Goal: Task Accomplishment & Management: Manage account settings

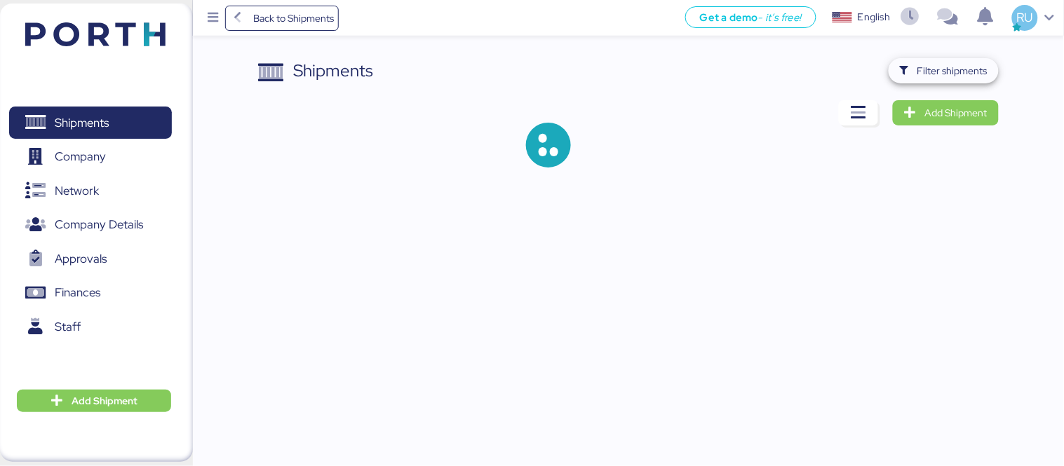
click at [943, 76] on span "Filter shipments" at bounding box center [953, 70] width 70 height 17
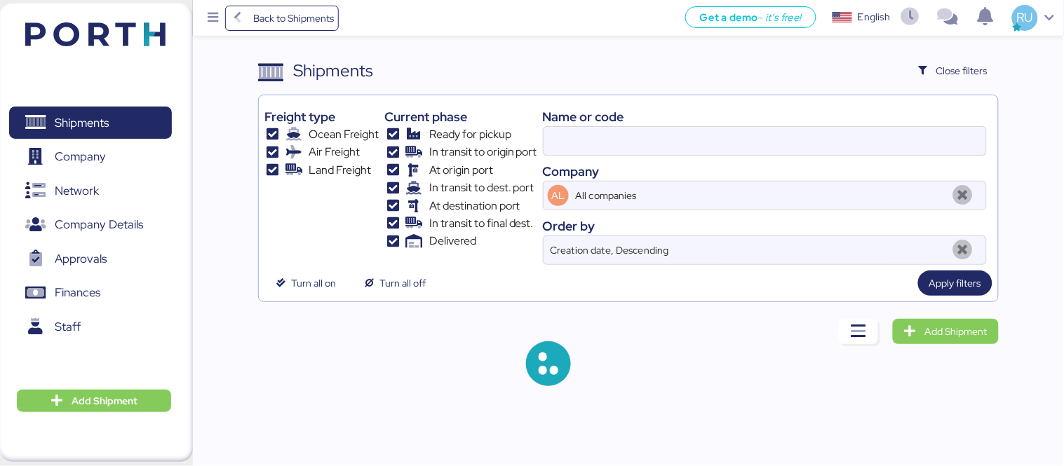
click at [654, 123] on div "Name or code" at bounding box center [765, 116] width 444 height 19
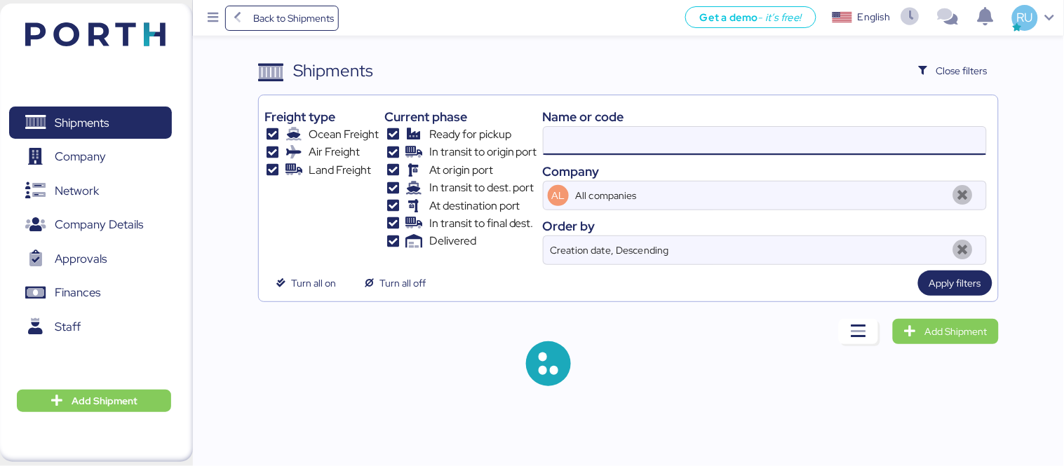
click at [670, 137] on input at bounding box center [765, 141] width 443 height 28
paste input "A0052020"
type input "A0052020"
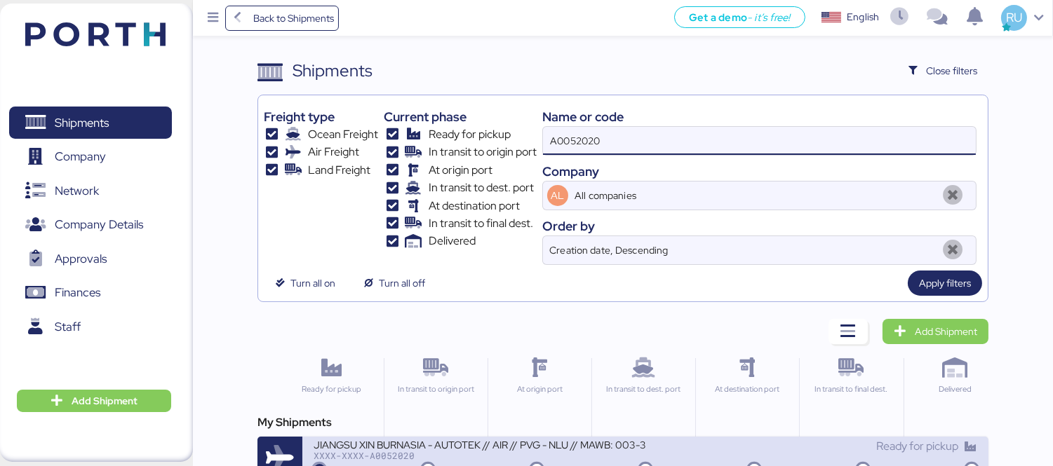
click at [611, 453] on div "XXXX-XXXX-A0052020" at bounding box center [480, 456] width 332 height 10
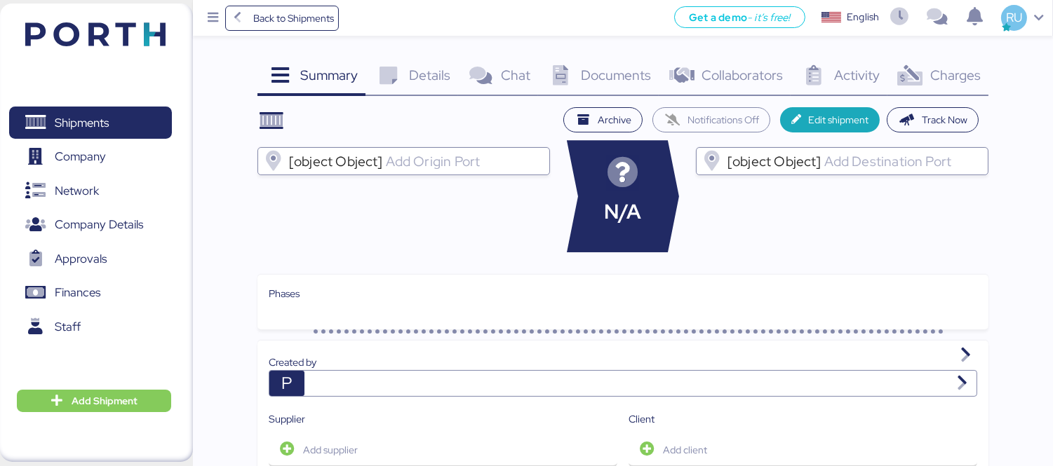
click at [577, 83] on div "Documents 0" at bounding box center [598, 77] width 121 height 38
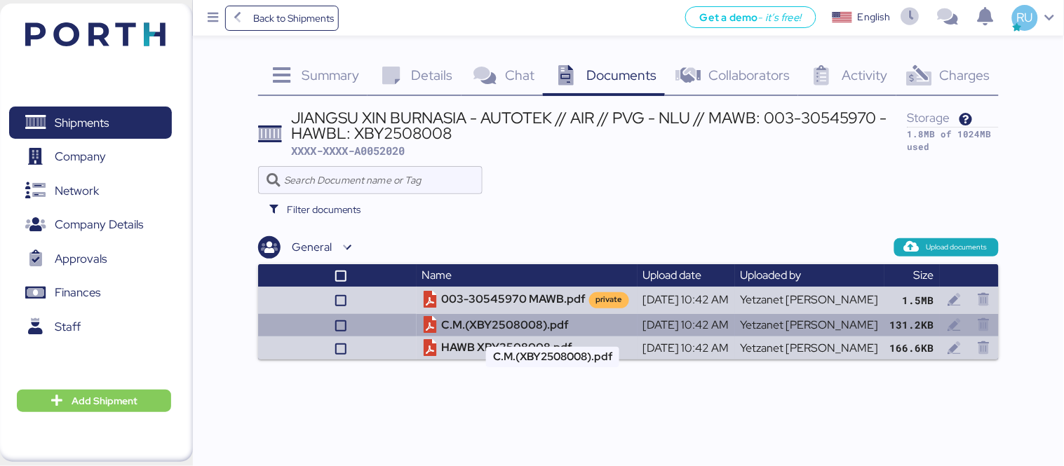
click at [499, 316] on td "C.M.(XBY2508008).pdf" at bounding box center [527, 325] width 221 height 23
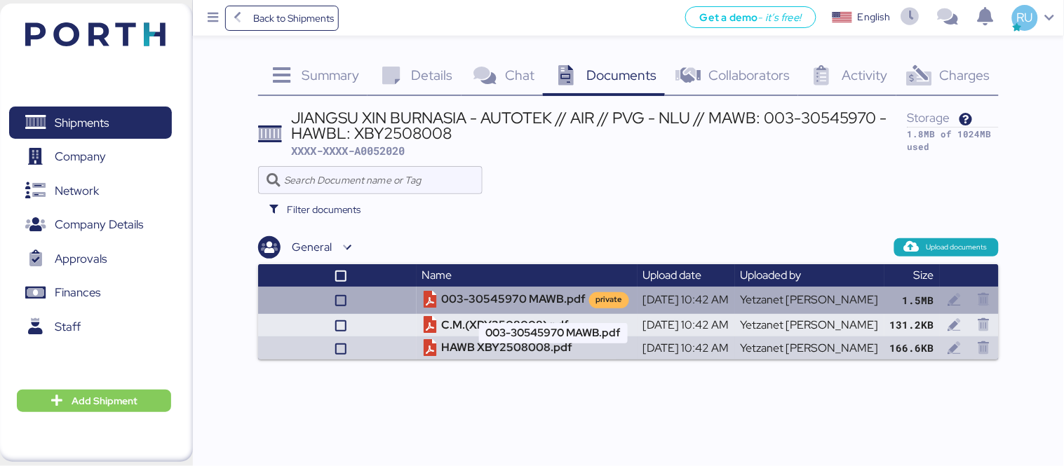
click at [507, 295] on td "003-30545970 MAWB.pdf private" at bounding box center [527, 300] width 221 height 27
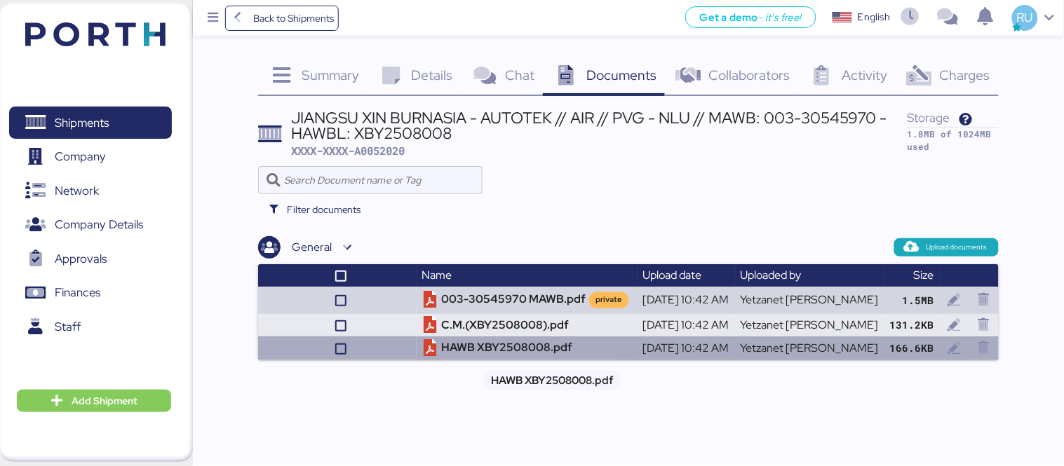
click at [521, 346] on td "HAWB XBY2508008.pdf" at bounding box center [527, 348] width 221 height 23
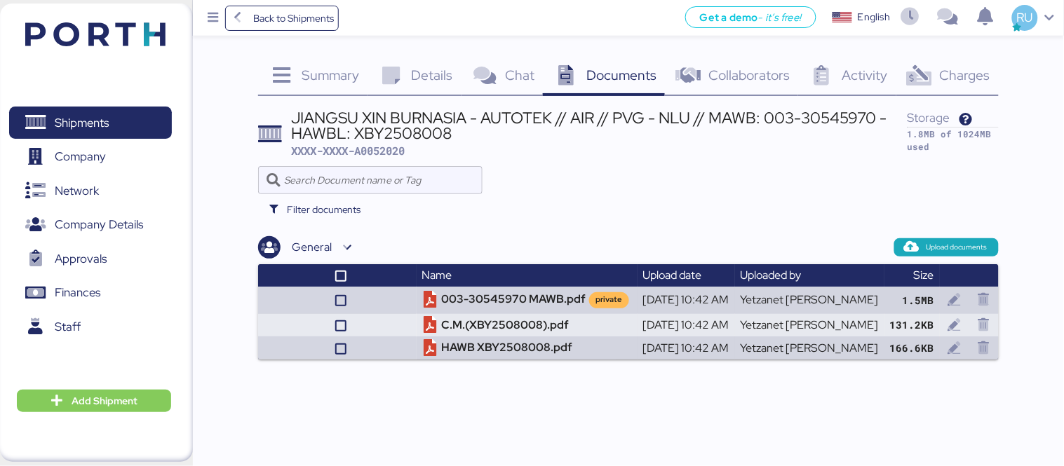
drag, startPoint x: 91, startPoint y: 2, endPoint x: 102, endPoint y: 9, distance: 13.2
click at [102, 9] on aside "Shipments 0 Company 0 Network 0 Company Details 0 Approvals 0 Finances 0 Staff …" at bounding box center [96, 233] width 193 height 466
click at [116, 18] on header at bounding box center [74, 32] width 135 height 43
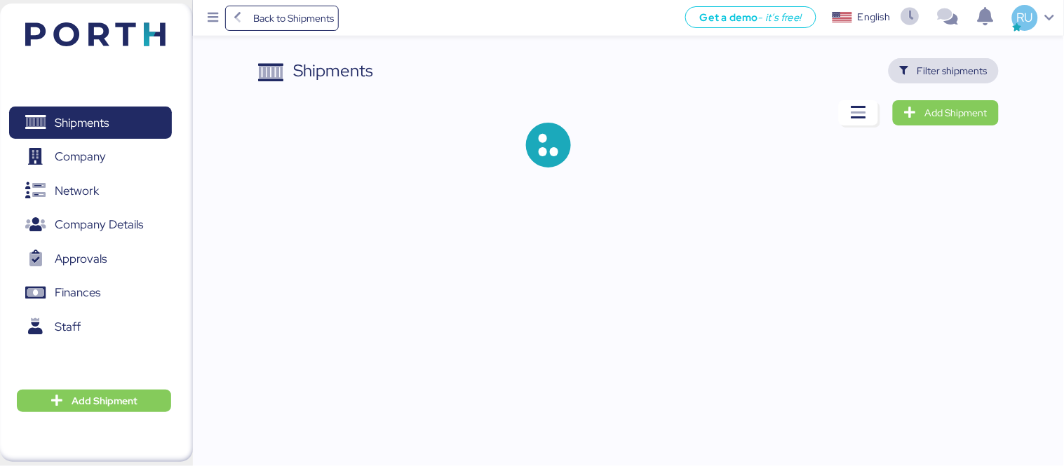
click at [955, 69] on span "Filter shipments" at bounding box center [953, 70] width 70 height 17
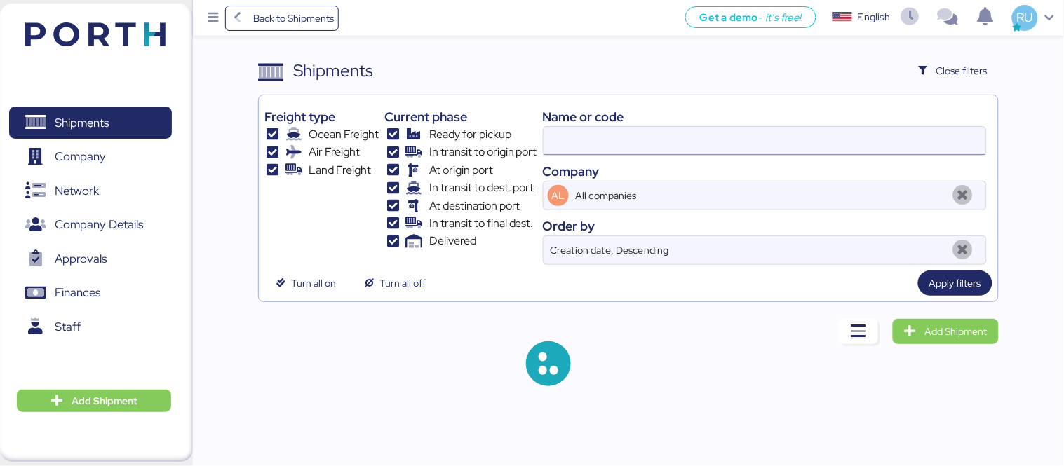
click at [690, 134] on input at bounding box center [765, 141] width 443 height 28
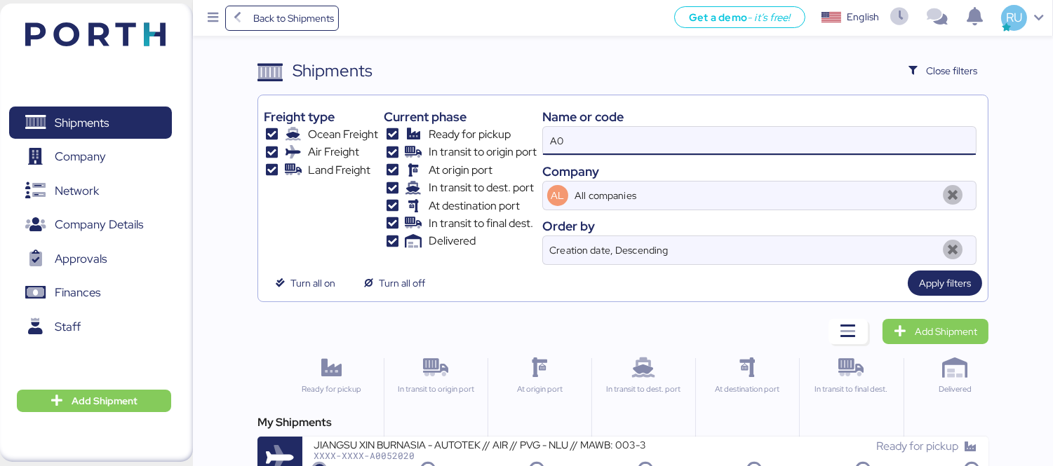
type input "A"
paste input "LLO2302196Q5_Factura_472_A8C40451-0B47-4A59-BB39-B504ACCFCB36.pdf"
type input "LLO2302196Q5_Factura_472_A8C40451-0B47-4A59-BB39-B504ACCFCB36.pdf"
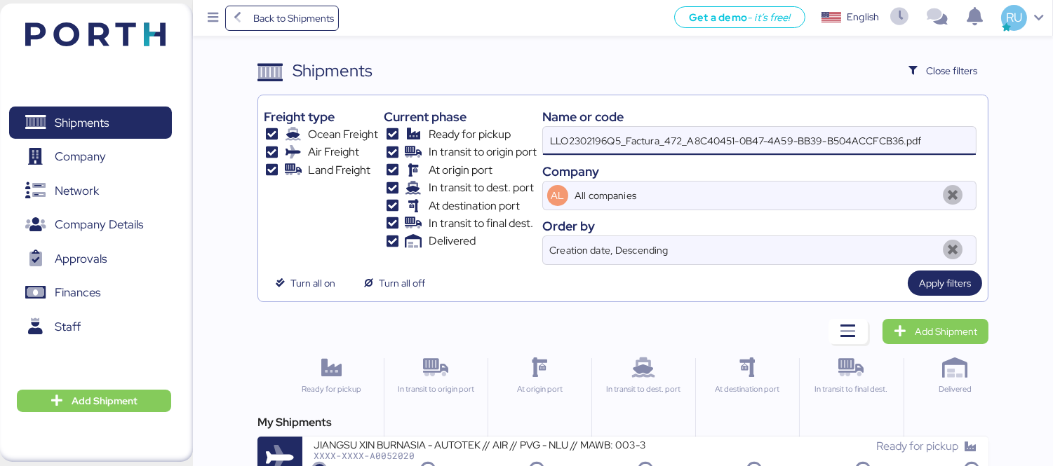
click at [671, 141] on input "LLO2302196Q5_Factura_472_A8C40451-0B47-4A59-BB39-B504ACCFCB36.pdf" at bounding box center [759, 141] width 433 height 28
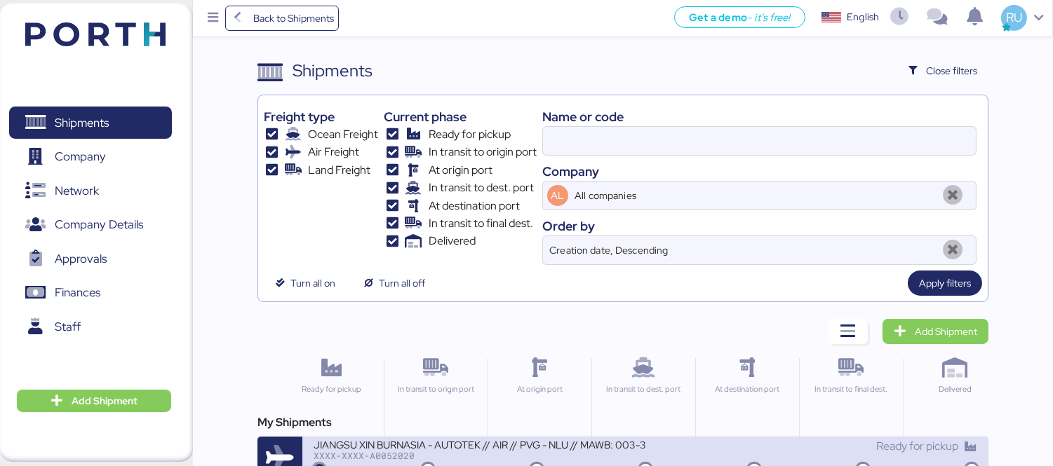
click at [523, 450] on div "JIANGSU XIN BURNASIA - AUTOTEK // AIR // PVG - NLU // MAWB: 003-30545970 - HAWB…" at bounding box center [480, 444] width 332 height 12
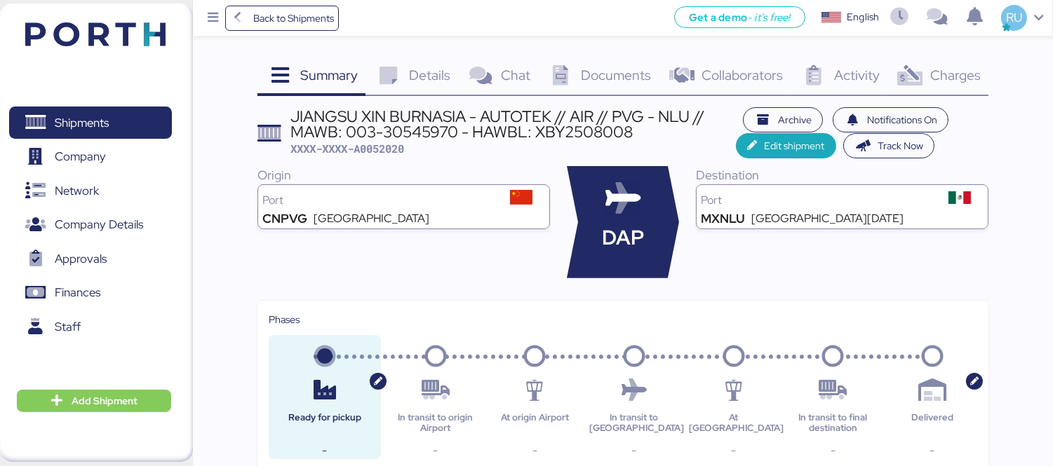
click at [383, 142] on span "XXXX-XXXX-A0052020" at bounding box center [347, 149] width 114 height 14
copy span "A0052020"
click at [171, 34] on div "Shipments 0 Company 0 Network 0 Company Details 0 Approvals 0 Finances 0 Staff …" at bounding box center [96, 233] width 193 height 459
click at [143, 33] on img at bounding box center [95, 34] width 140 height 24
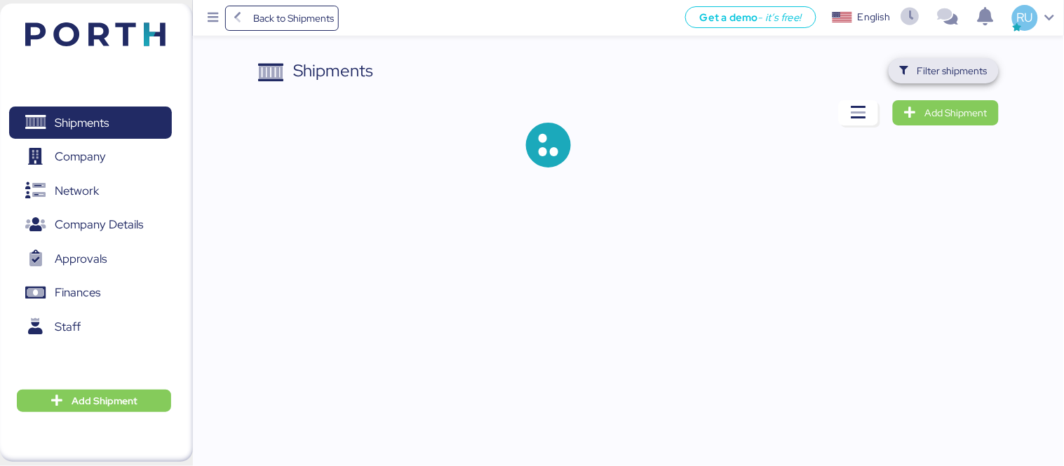
click at [961, 80] on span "Filter shipments" at bounding box center [944, 71] width 88 height 20
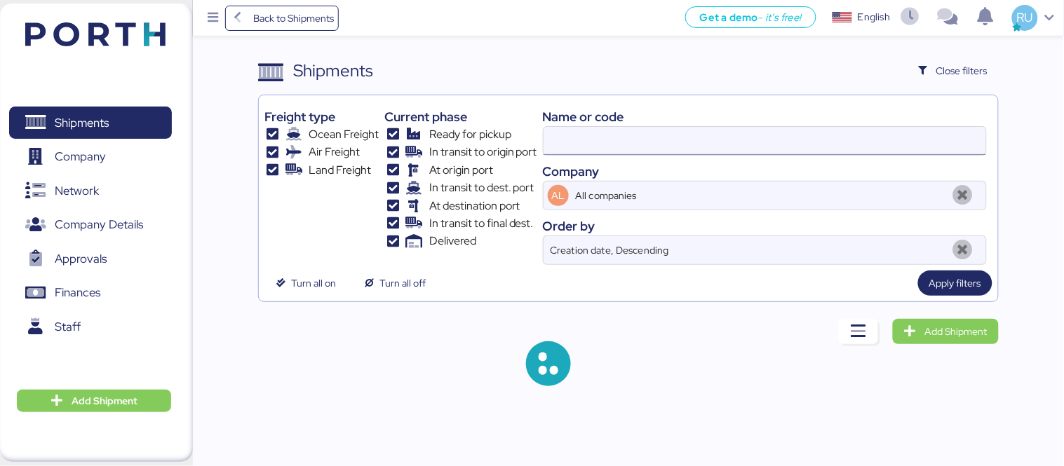
click at [720, 142] on input at bounding box center [765, 141] width 443 height 28
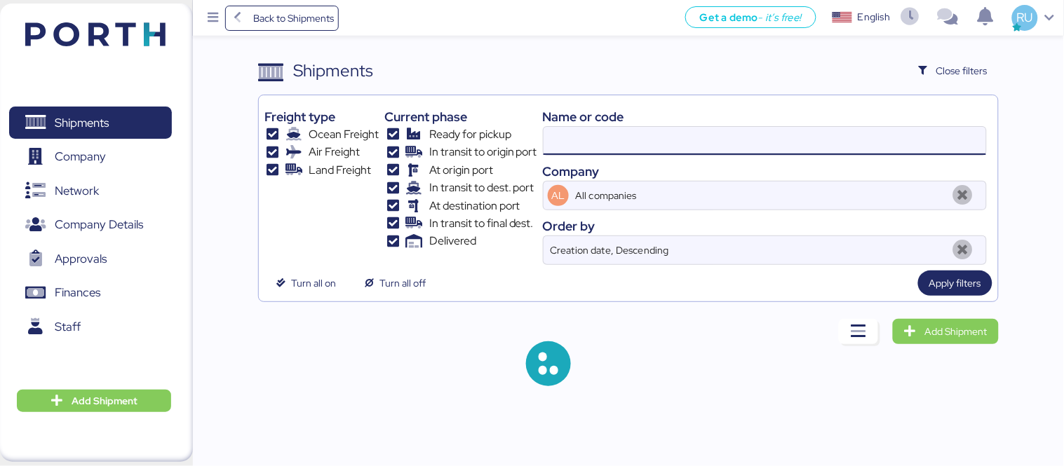
paste input "O0051995"
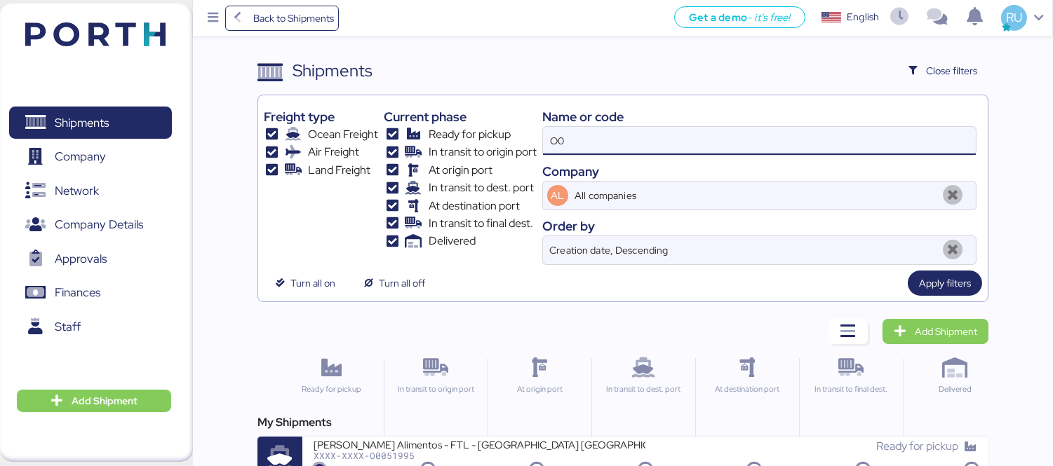
type input "O"
paste input "COSU6426653410"
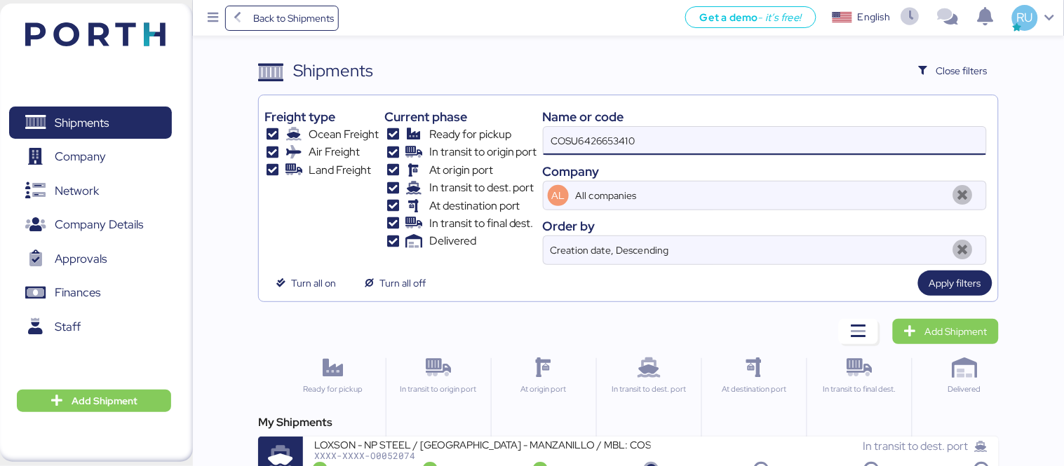
type input "COSU6426653410"
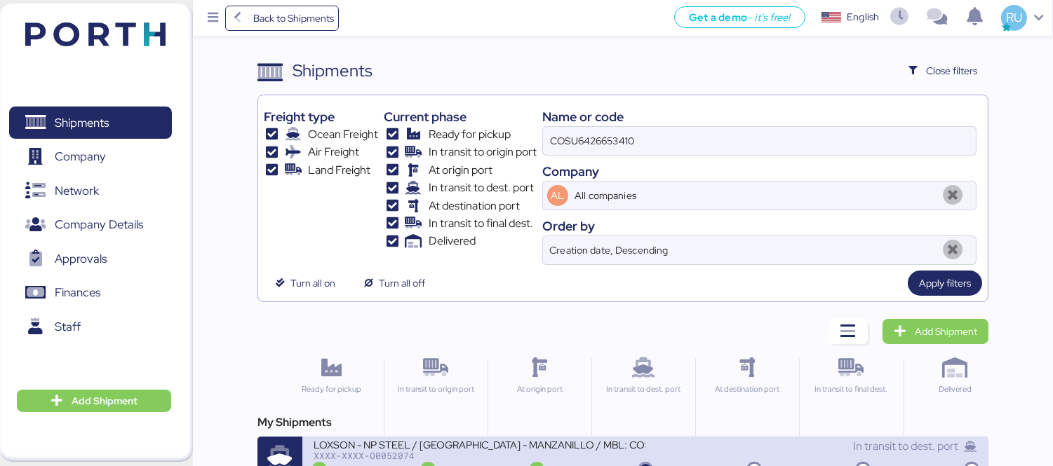
click at [548, 443] on div "LOXSON - NP STEEL / [GEOGRAPHIC_DATA] - MANZANILLO / MBL: COSU6426653410 - HBL:…" at bounding box center [480, 444] width 332 height 12
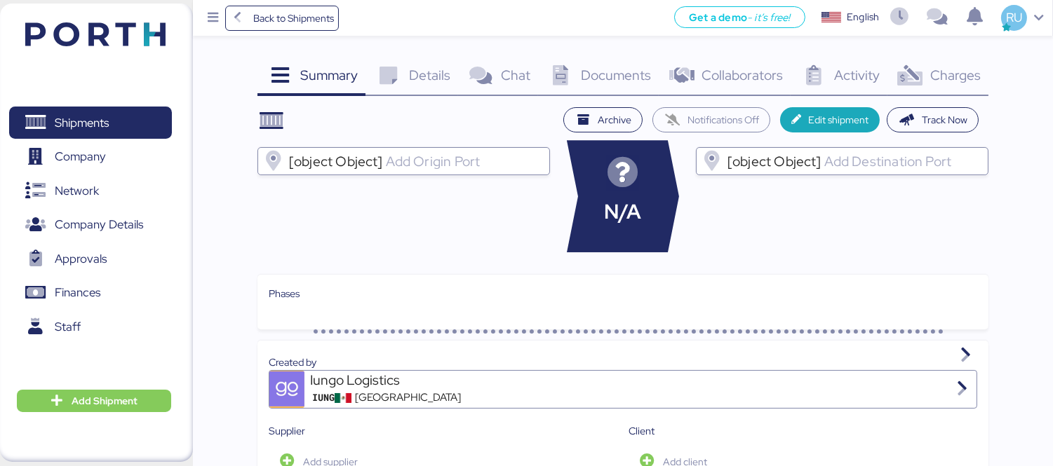
click at [940, 63] on div "Charges 0" at bounding box center [937, 77] width 101 height 38
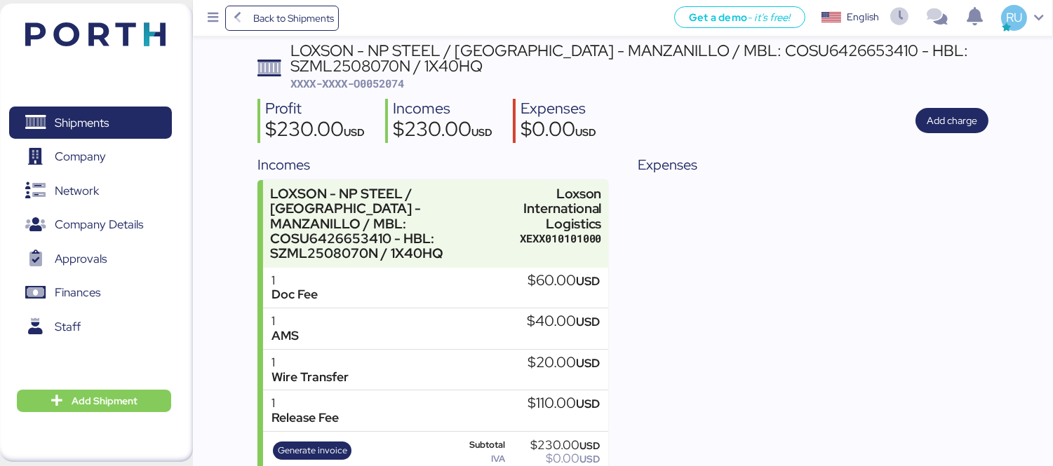
scroll to position [65, 0]
click at [948, 114] on span "Add charge" at bounding box center [952, 120] width 51 height 17
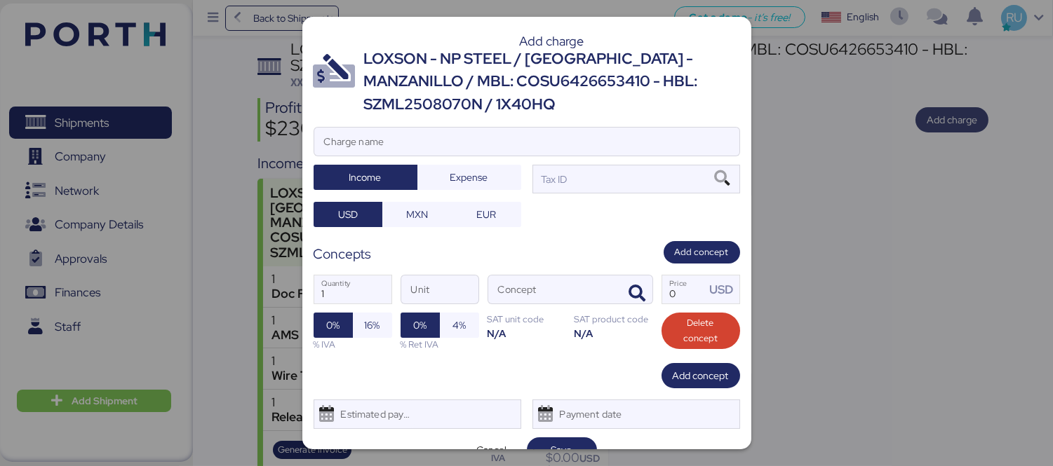
scroll to position [0, 0]
click at [676, 136] on input "Charge name" at bounding box center [526, 142] width 425 height 28
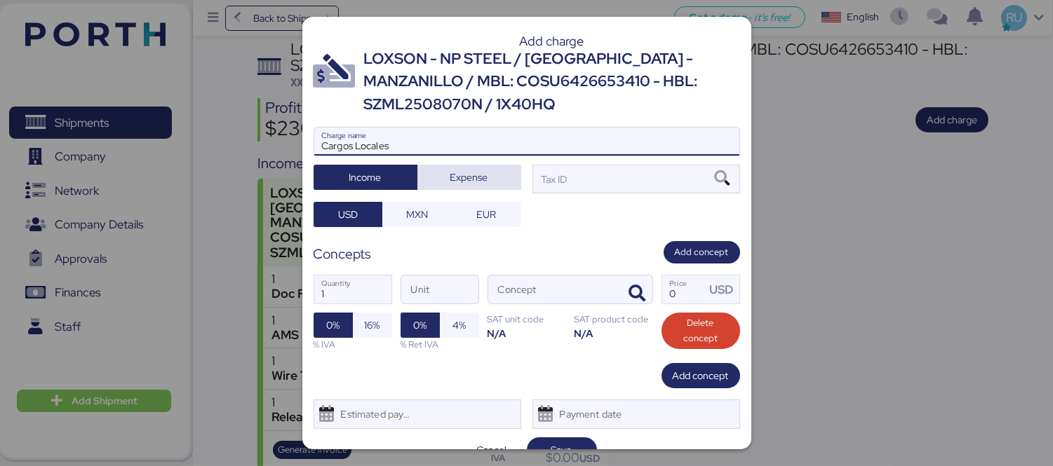
type input "Cargos Locales"
click at [485, 175] on span "Expense" at bounding box center [469, 178] width 81 height 20
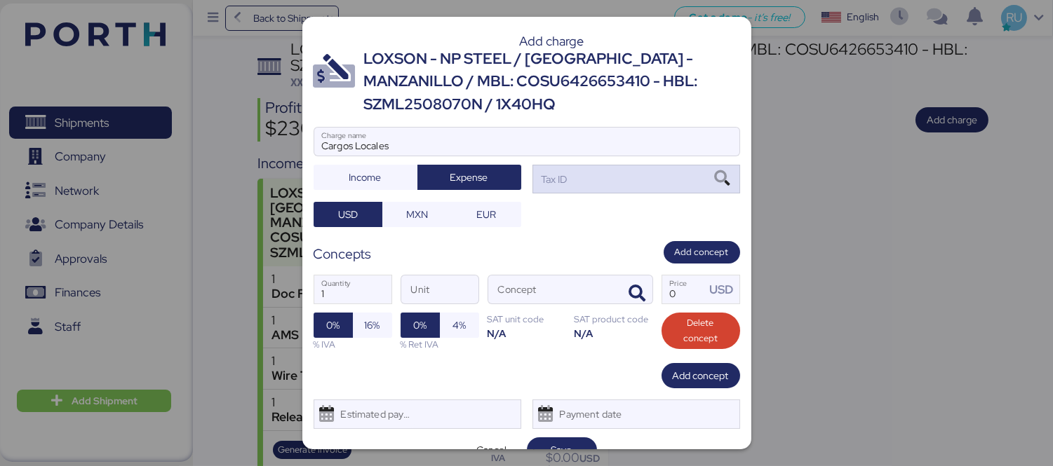
click at [576, 180] on div "Tax ID" at bounding box center [636, 179] width 208 height 28
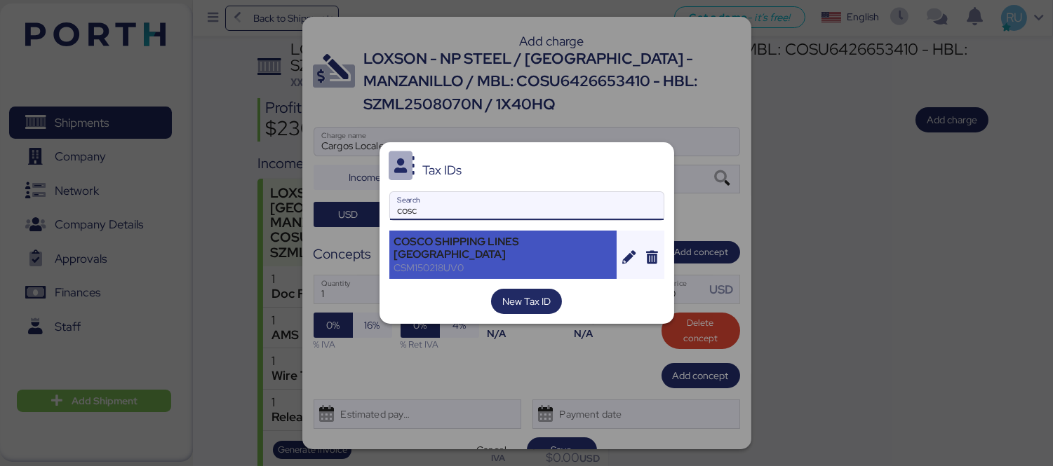
type input "cosc"
click at [495, 251] on div "COSCO SHIPPING LINES [GEOGRAPHIC_DATA]" at bounding box center [503, 248] width 218 height 25
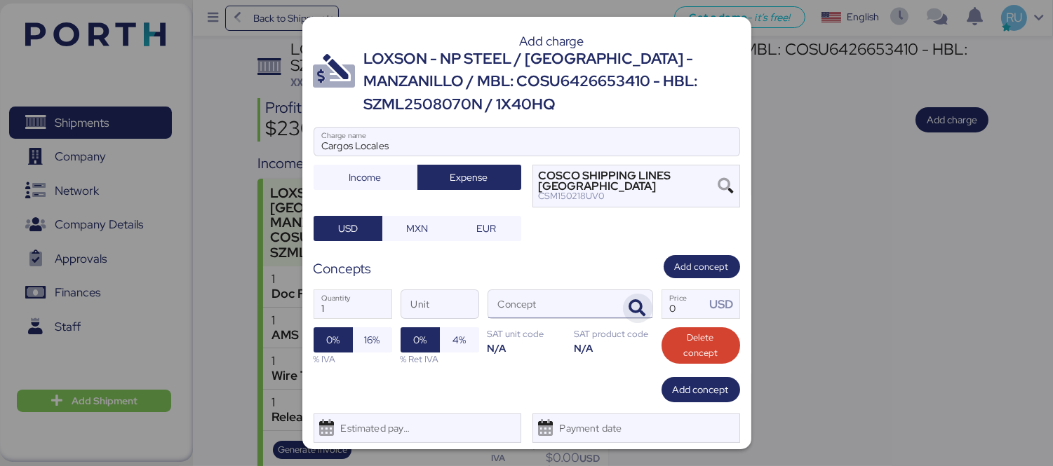
click at [629, 310] on icon "button" at bounding box center [637, 308] width 17 height 17
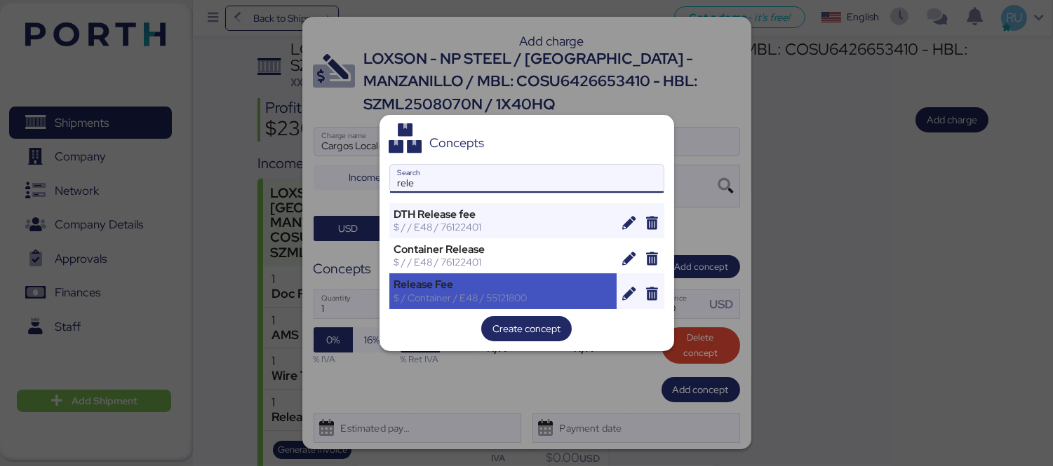
type input "rele"
click at [429, 293] on div "$ / Container / E48 / 55121800" at bounding box center [503, 298] width 218 height 13
